Goal: Task Accomplishment & Management: Manage account settings

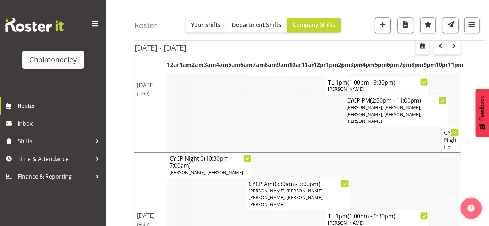
scroll to position [362, 0]
click at [455, 48] on span "button" at bounding box center [453, 46] width 8 height 8
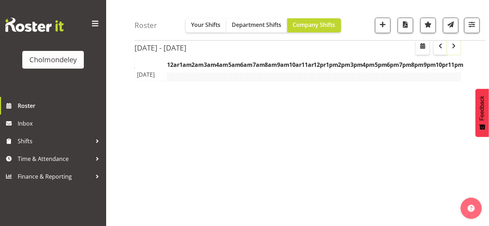
scroll to position [123, 0]
click at [455, 48] on span "button" at bounding box center [453, 46] width 8 height 8
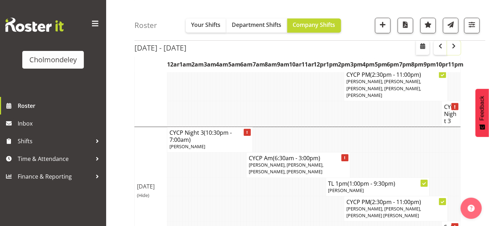
scroll to position [641, 0]
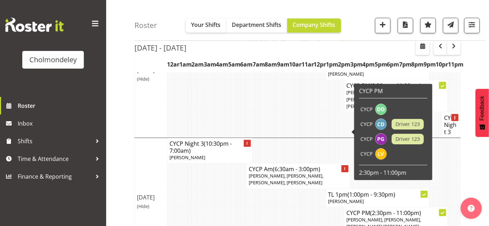
click at [344, 165] on div at bounding box center [344, 168] width 7 height 7
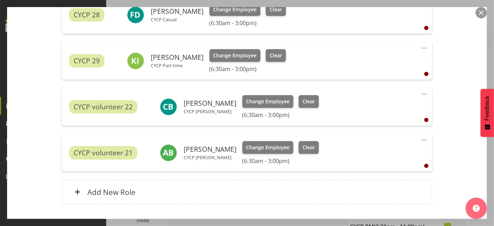
scroll to position [305, 0]
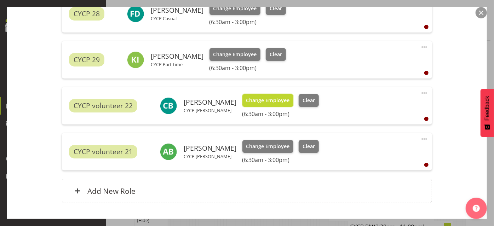
click at [272, 100] on span "Change Employee" at bounding box center [267, 101] width 43 height 8
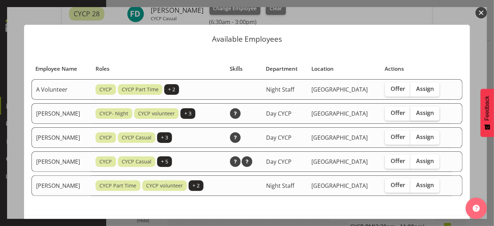
click at [430, 113] on span "Assign" at bounding box center [425, 112] width 18 height 7
click at [415, 113] on input "Assign" at bounding box center [412, 113] width 5 height 5
checkbox input "true"
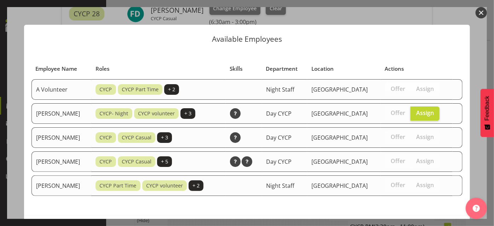
scroll to position [27, 0]
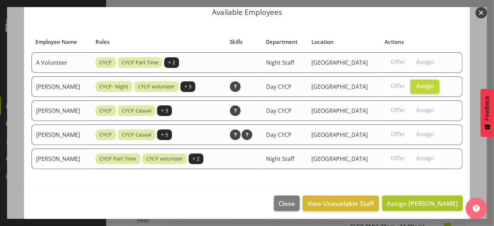
click at [424, 202] on span "Assign [PERSON_NAME]" at bounding box center [421, 203] width 71 height 8
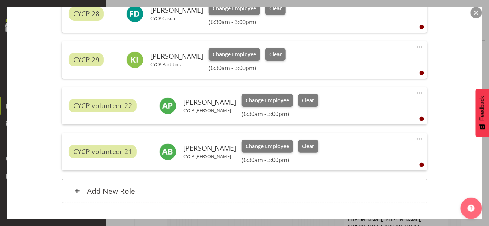
scroll to position [351, 0]
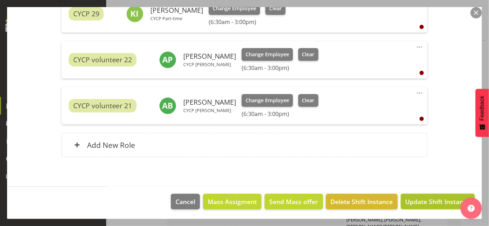
click at [427, 202] on span "Update Shift Instance" at bounding box center [437, 201] width 65 height 9
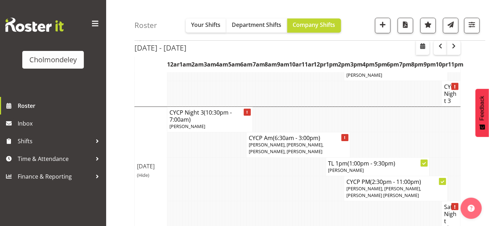
scroll to position [691, 0]
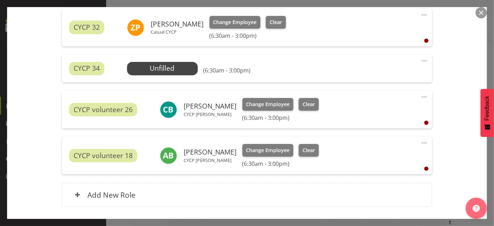
scroll to position [304, 0]
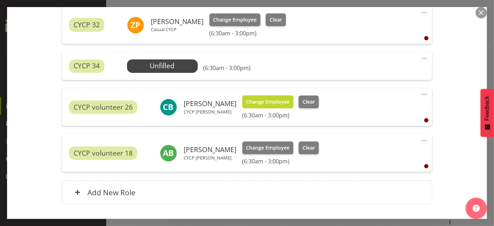
click at [268, 101] on span "Change Employee" at bounding box center [267, 102] width 43 height 8
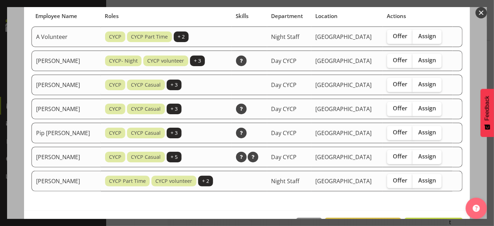
scroll to position [52, 0]
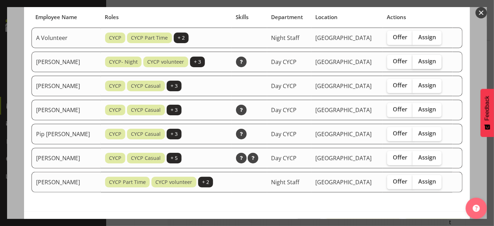
click at [427, 61] on span "Assign" at bounding box center [427, 61] width 18 height 7
click at [417, 61] on input "Assign" at bounding box center [414, 61] width 5 height 5
checkbox input "true"
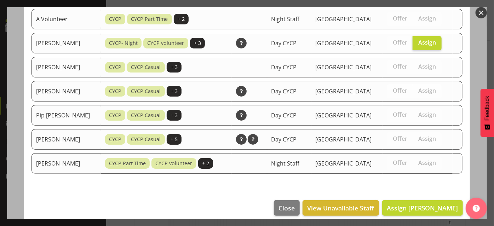
scroll to position [74, 0]
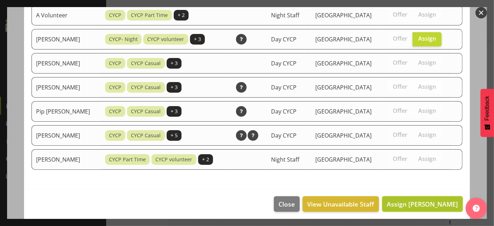
click at [416, 204] on span "Assign [PERSON_NAME]" at bounding box center [421, 204] width 71 height 8
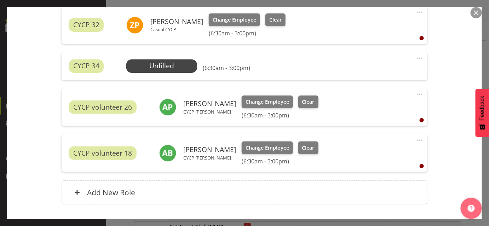
scroll to position [351, 0]
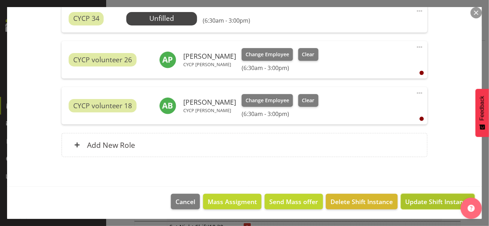
click at [438, 199] on span "Update Shift Instance" at bounding box center [437, 201] width 65 height 9
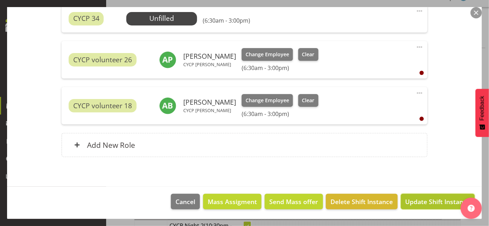
click at [432, 201] on span "Update Shift Instance" at bounding box center [437, 201] width 65 height 9
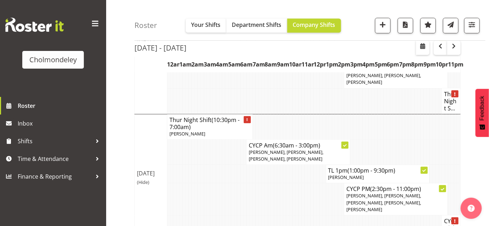
scroll to position [536, 0]
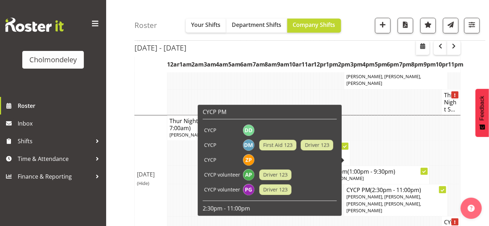
click at [443, 186] on div at bounding box center [442, 189] width 7 height 7
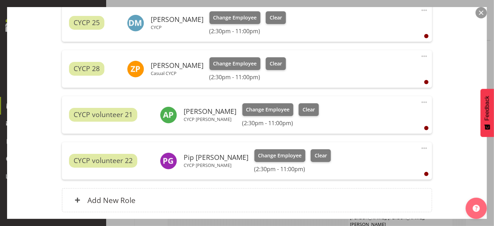
scroll to position [307, 0]
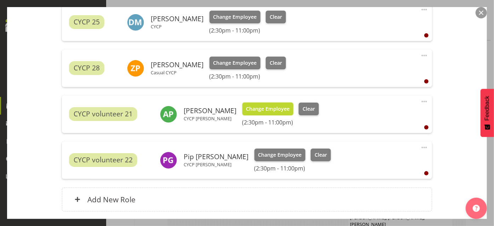
click at [274, 108] on span "Change Employee" at bounding box center [267, 109] width 43 height 8
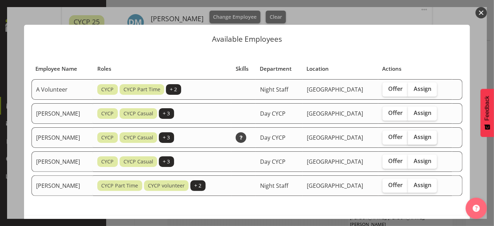
click at [419, 137] on span "Assign" at bounding box center [422, 136] width 18 height 7
click at [412, 137] on input "Assign" at bounding box center [410, 137] width 5 height 5
checkbox input "true"
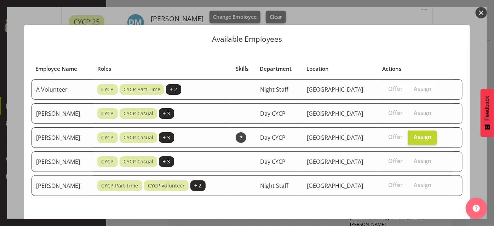
scroll to position [27, 0]
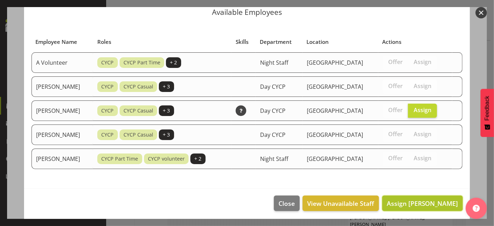
click at [419, 201] on span "Assign [PERSON_NAME]" at bounding box center [421, 203] width 71 height 8
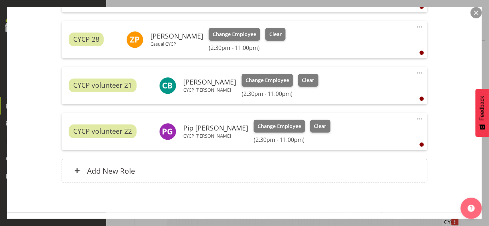
scroll to position [361, 0]
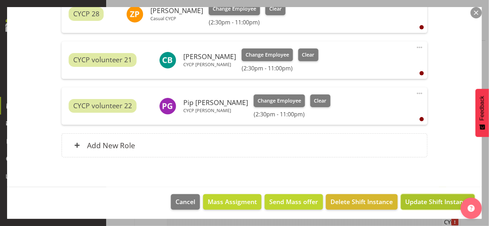
click at [440, 199] on span "Update Shift Instance" at bounding box center [437, 201] width 65 height 9
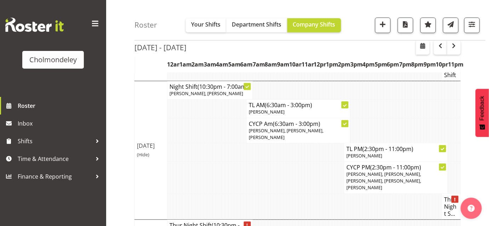
scroll to position [431, 0]
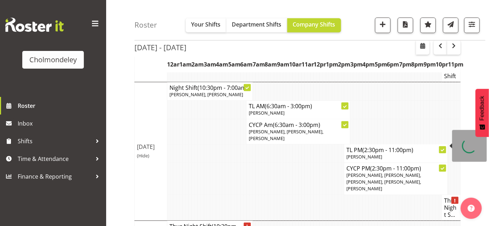
click at [441, 168] on icon at bounding box center [443, 169] width 4 height 2
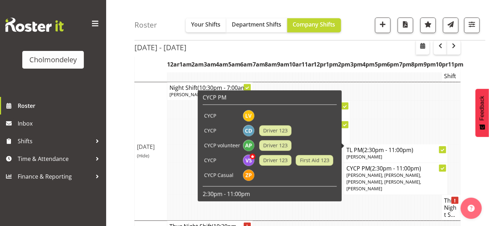
click at [441, 167] on icon at bounding box center [443, 169] width 4 height 4
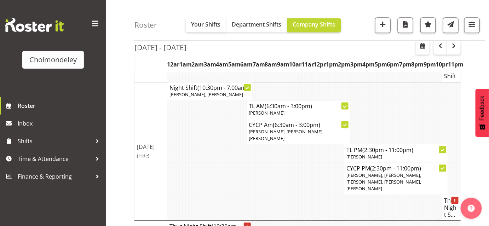
click at [413, 172] on span "[PERSON_NAME], [PERSON_NAME], [PERSON_NAME], [PERSON_NAME], [PERSON_NAME]" at bounding box center [383, 182] width 75 height 20
click at [420, 172] on span "[PERSON_NAME], [PERSON_NAME], [PERSON_NAME], [PERSON_NAME], [PERSON_NAME]" at bounding box center [383, 182] width 75 height 20
click at [441, 168] on icon at bounding box center [443, 169] width 4 height 2
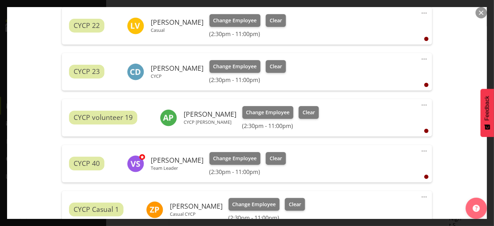
scroll to position [260, 0]
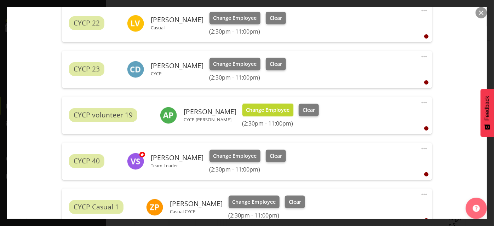
click at [277, 111] on span "Change Employee" at bounding box center [267, 110] width 43 height 8
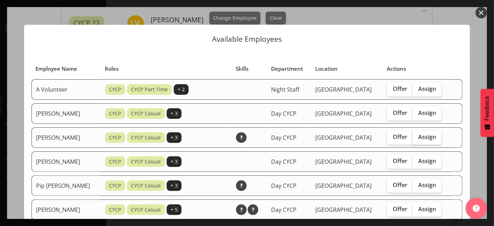
click at [431, 133] on span "Assign" at bounding box center [427, 136] width 18 height 7
click at [417, 135] on input "Assign" at bounding box center [414, 137] width 5 height 5
checkbox input "true"
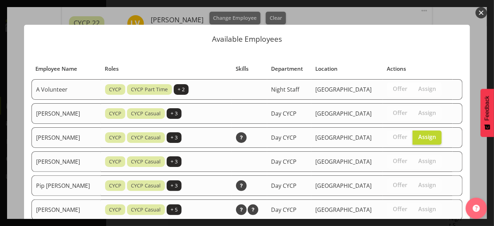
scroll to position [74, 0]
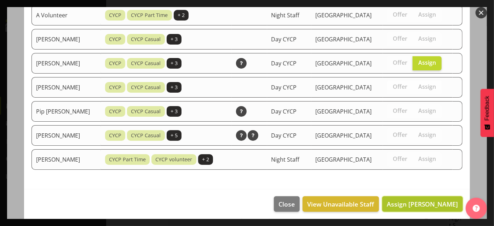
click at [436, 200] on span "Assign [PERSON_NAME]" at bounding box center [421, 204] width 71 height 8
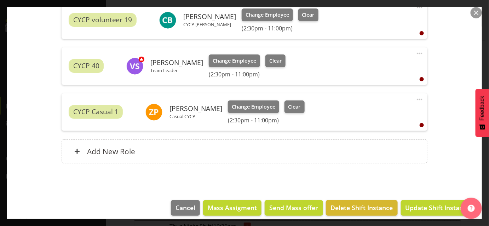
scroll to position [361, 0]
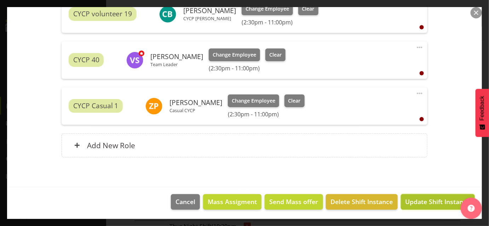
click at [443, 201] on span "Update Shift Instance" at bounding box center [437, 201] width 65 height 9
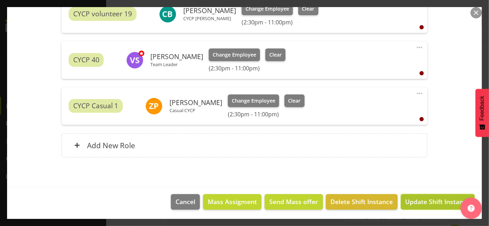
click at [415, 200] on span "Update Shift Instance" at bounding box center [437, 201] width 65 height 9
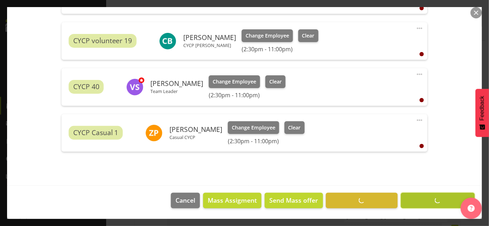
scroll to position [333, 0]
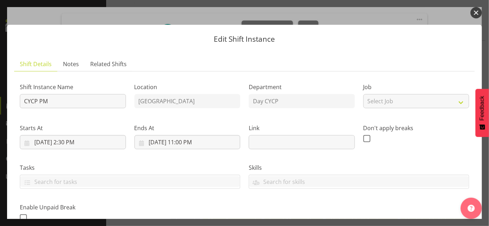
click at [476, 12] on button "button" at bounding box center [475, 12] width 11 height 11
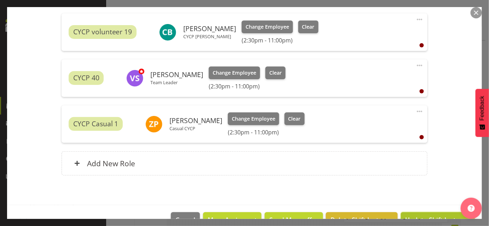
click at [433, 217] on span "Update Shift Instance" at bounding box center [437, 219] width 65 height 9
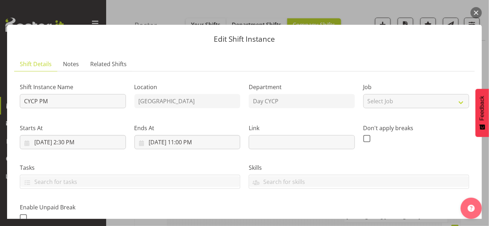
click at [473, 17] on button "button" at bounding box center [475, 12] width 11 height 11
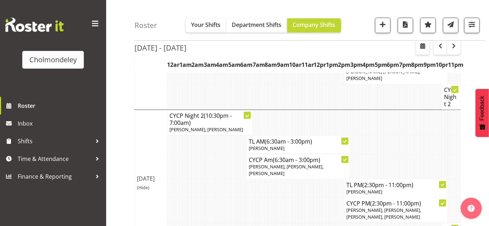
scroll to position [0, 0]
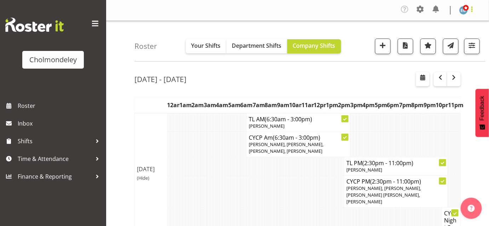
drag, startPoint x: 490, startPoint y: 43, endPoint x: 470, endPoint y: 13, distance: 36.4
click at [470, 13] on html "Cholmondeley Roster Inbox Shifts Time & Attendance Finance & Reporting Company …" at bounding box center [244, 113] width 489 height 226
click at [439, 80] on span "button" at bounding box center [440, 77] width 8 height 8
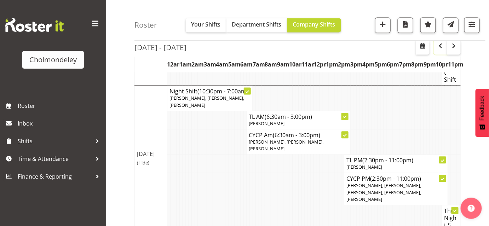
scroll to position [435, 0]
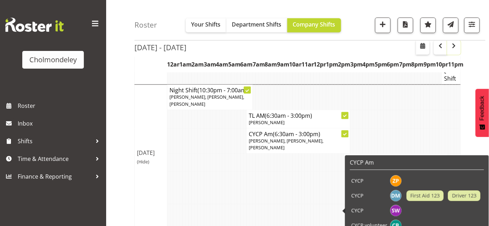
click at [453, 47] on span "button" at bounding box center [453, 46] width 8 height 8
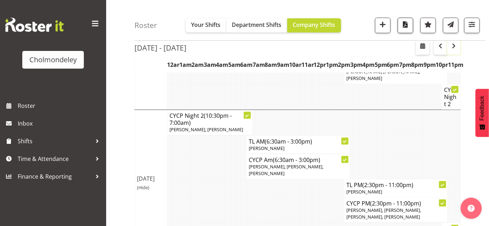
scroll to position [435, 0]
